Goal: Check status: Check status

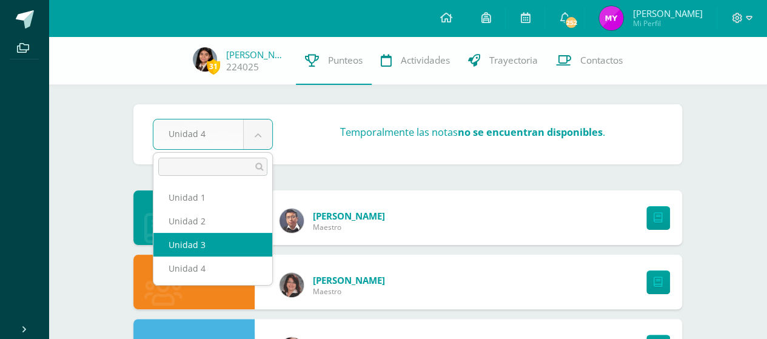
select select "Unidad 3"
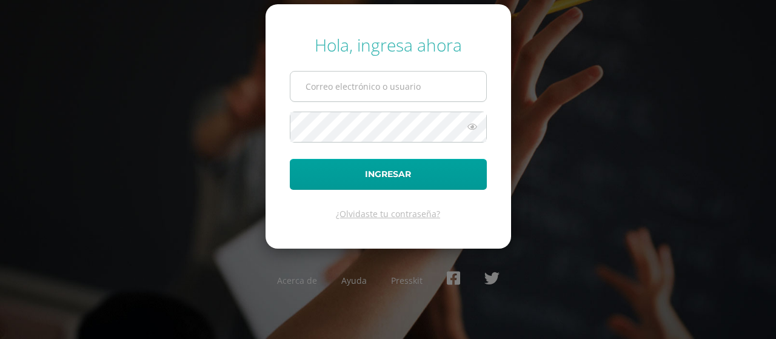
click at [439, 85] on input "text" at bounding box center [388, 87] width 196 height 30
click at [419, 90] on input "text" at bounding box center [388, 87] width 196 height 30
type input "mx"
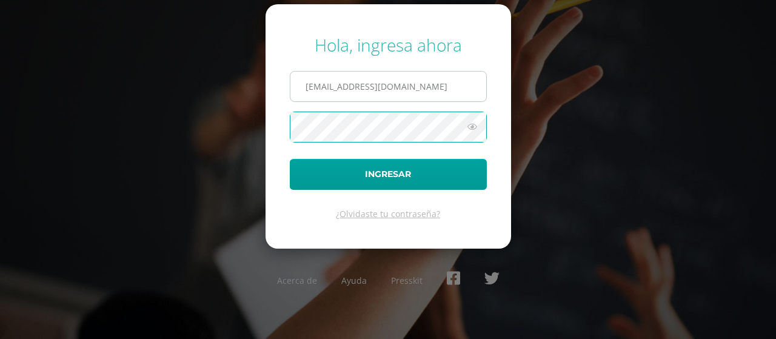
click at [387, 88] on input "mxgarciar@sasgradocorazon.edu.gt" at bounding box center [388, 87] width 196 height 30
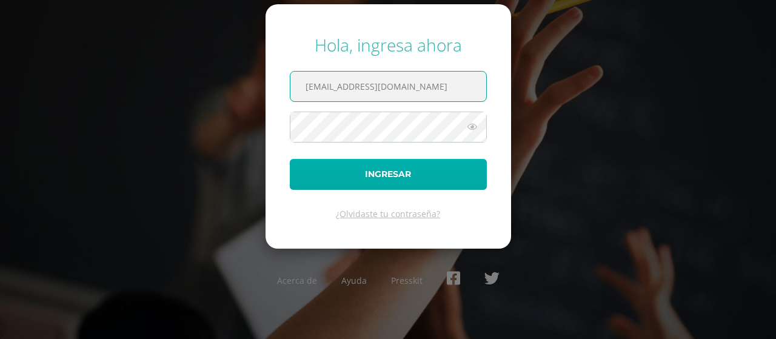
type input "mxgarciar@sagradocorazon.edu.gt"
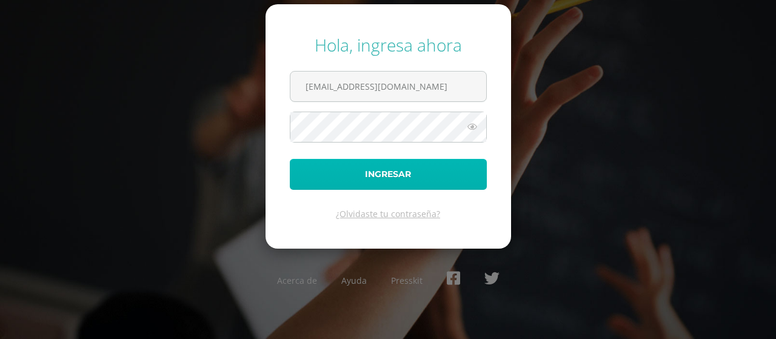
click at [409, 178] on button "Ingresar" at bounding box center [388, 174] width 197 height 31
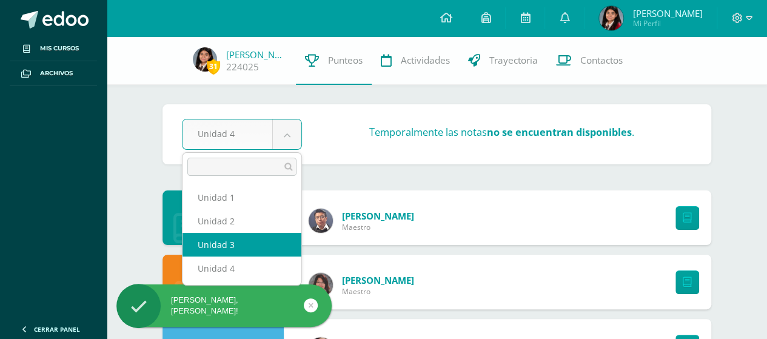
select select "Unidad 3"
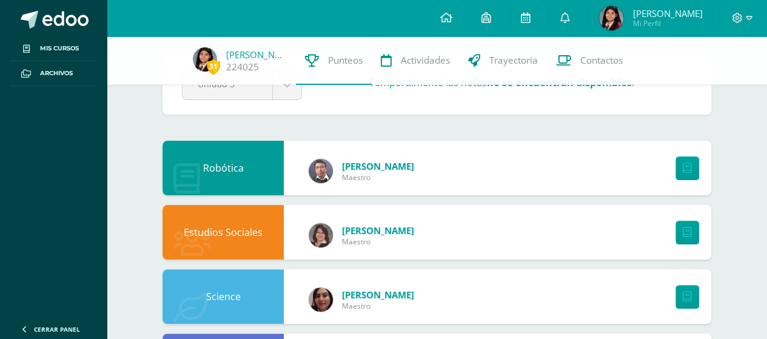
scroll to position [41, 0]
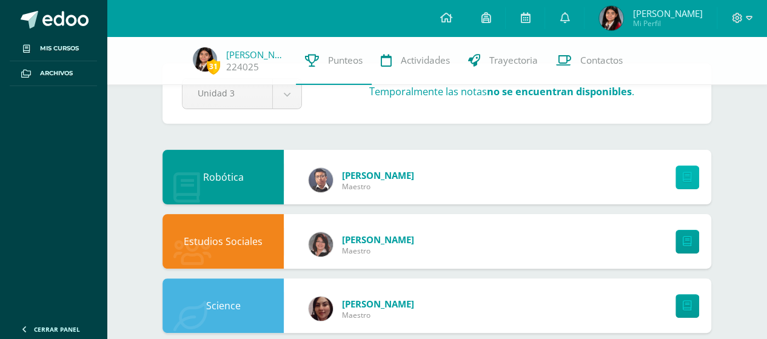
click at [694, 165] on link at bounding box center [687, 177] width 24 height 24
click at [519, 19] on link at bounding box center [525, 18] width 39 height 36
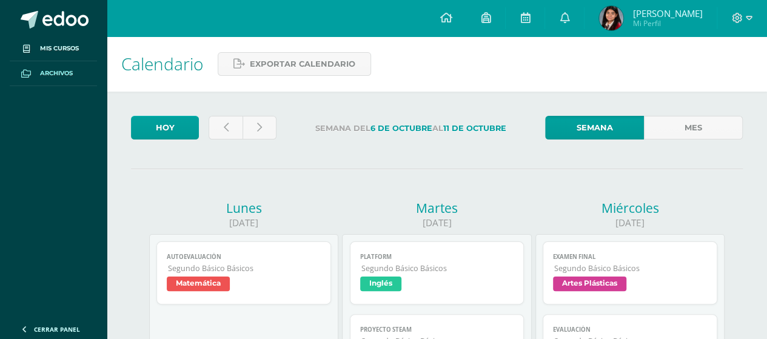
click at [51, 61] on link "Archivos" at bounding box center [53, 73] width 87 height 25
click at [50, 77] on span "Archivos" at bounding box center [56, 74] width 33 height 10
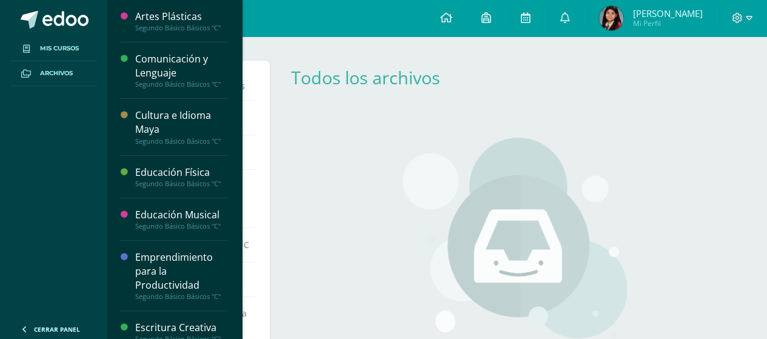
click at [31, 39] on link "Mis cursos" at bounding box center [53, 48] width 87 height 25
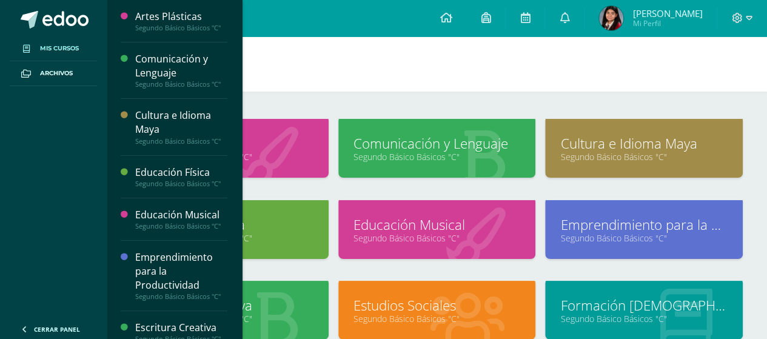
click at [492, 53] on h1 "Mis cursos" at bounding box center [436, 63] width 631 height 55
click at [463, 24] on link at bounding box center [445, 18] width 41 height 36
click at [531, 83] on h1 "Mis cursos" at bounding box center [436, 63] width 631 height 55
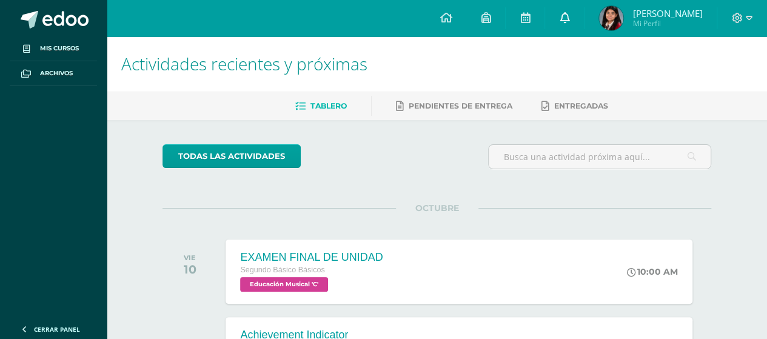
click at [569, 18] on icon at bounding box center [565, 17] width 10 height 11
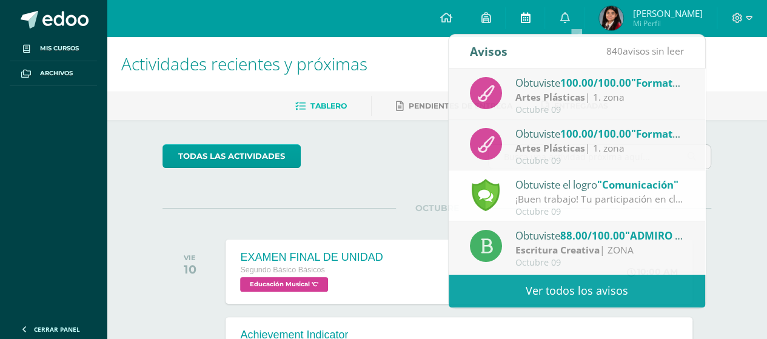
click at [538, 25] on link at bounding box center [525, 18] width 39 height 36
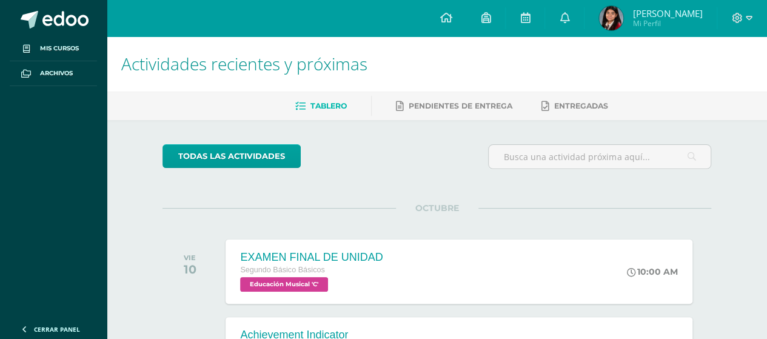
click at [732, 27] on div at bounding box center [742, 18] width 50 height 36
click at [737, 21] on icon at bounding box center [737, 18] width 11 height 11
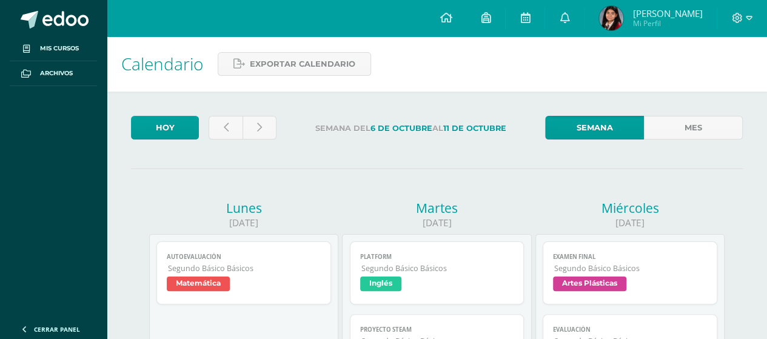
click at [752, 26] on div at bounding box center [742, 18] width 50 height 36
click at [750, 18] on icon at bounding box center [749, 18] width 7 height 4
click at [320, 51] on div "Calendario Exportar calendario" at bounding box center [437, 63] width 660 height 55
click at [318, 58] on span "Exportar calendario" at bounding box center [302, 64] width 105 height 22
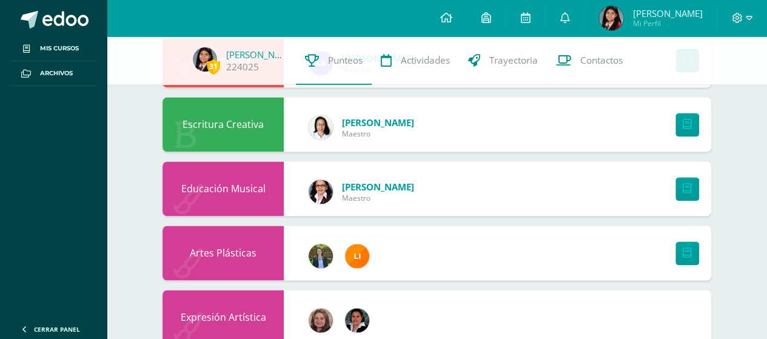
scroll to position [829, 0]
